Goal: Task Accomplishment & Management: Manage account settings

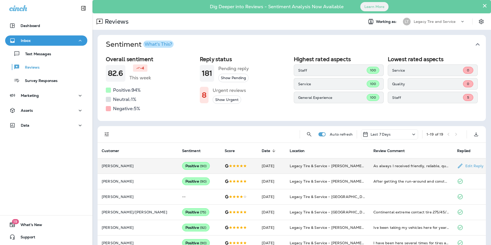
click at [230, 169] on td at bounding box center [239, 165] width 37 height 15
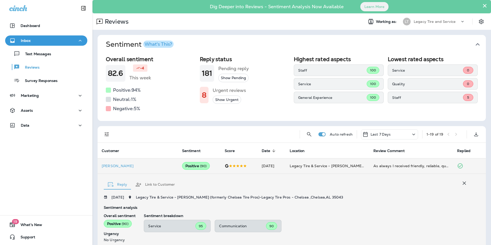
scroll to position [85, 0]
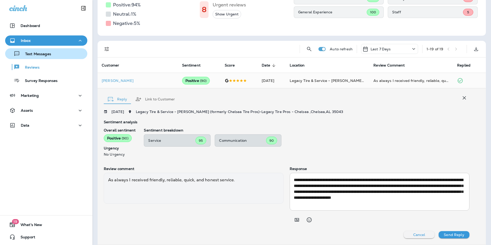
click at [50, 52] on p "Text Messages" at bounding box center [35, 54] width 31 height 5
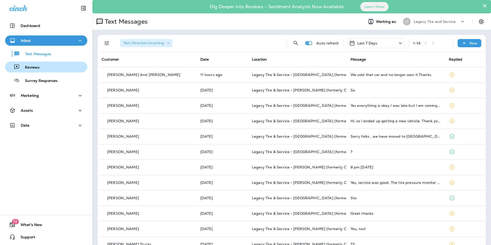
click at [39, 68] on p "Reviews" at bounding box center [30, 67] width 20 height 5
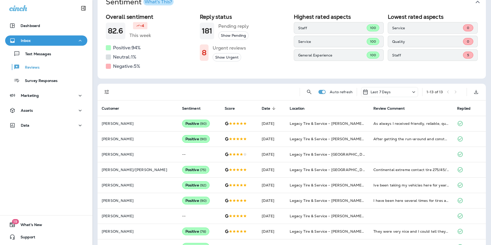
scroll to position [51, 0]
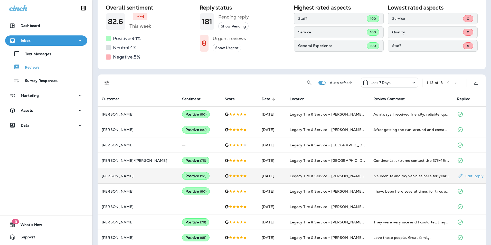
click at [194, 174] on td "Positive ( 92 )" at bounding box center [199, 175] width 43 height 15
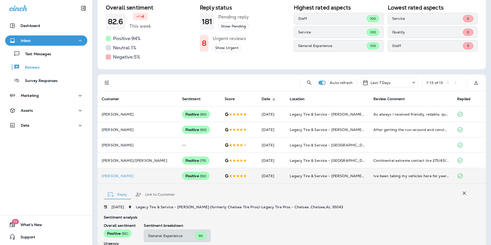
scroll to position [146, 0]
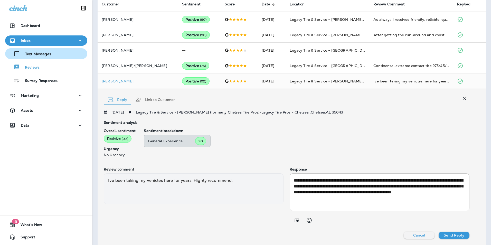
click at [55, 56] on div "Text Messages" at bounding box center [46, 54] width 78 height 8
